Goal: Information Seeking & Learning: Learn about a topic

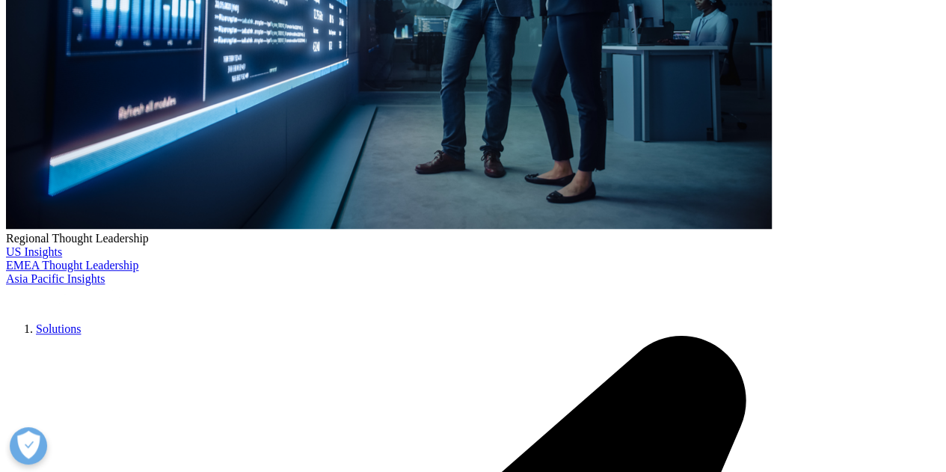
scroll to position [523, 0]
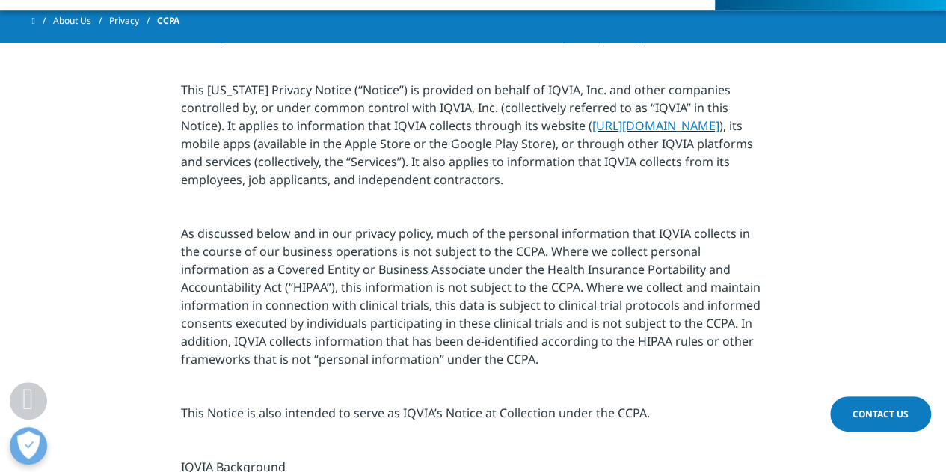
click at [648, 134] on span "[URL][DOMAIN_NAME]" at bounding box center [655, 125] width 127 height 16
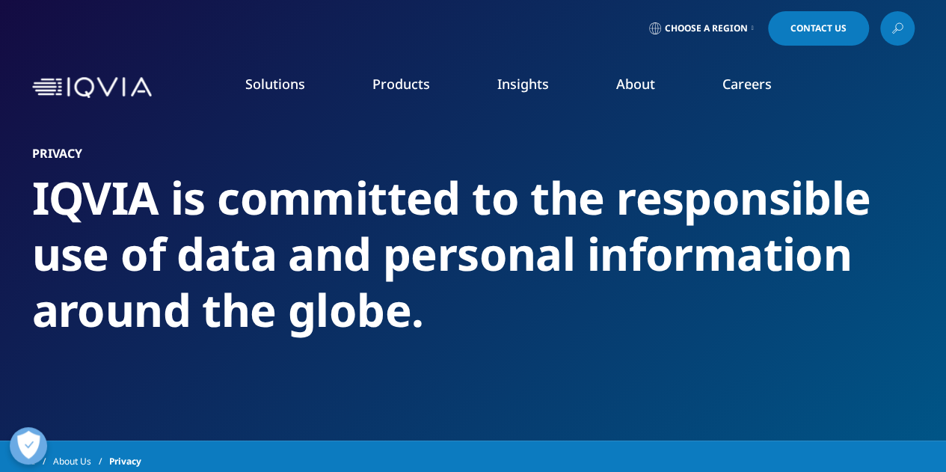
drag, startPoint x: 906, startPoint y: 1, endPoint x: 547, endPoint y: 143, distance: 386.0
click at [547, 143] on div "Privacy IQVIA is committed to the responsible use of data and personal informat…" at bounding box center [473, 220] width 882 height 440
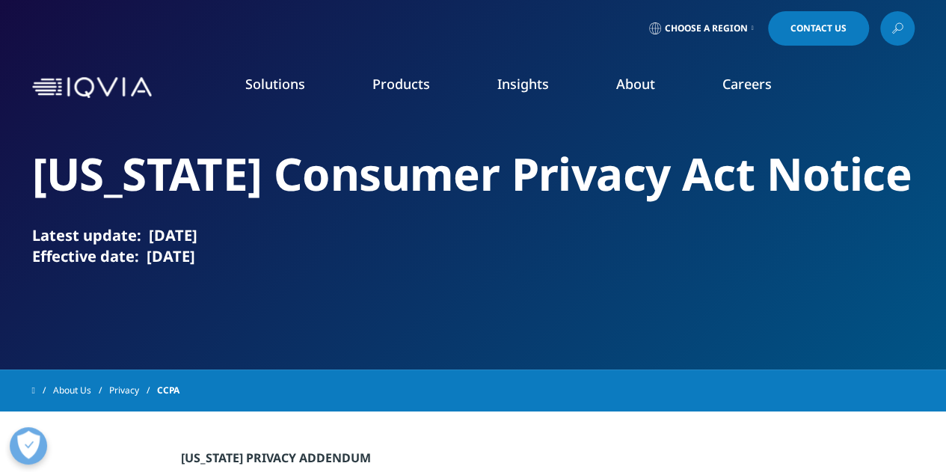
click at [123, 159] on span "quick find a capability" at bounding box center [120, 162] width 117 height 13
